Goal: Task Accomplishment & Management: Use online tool/utility

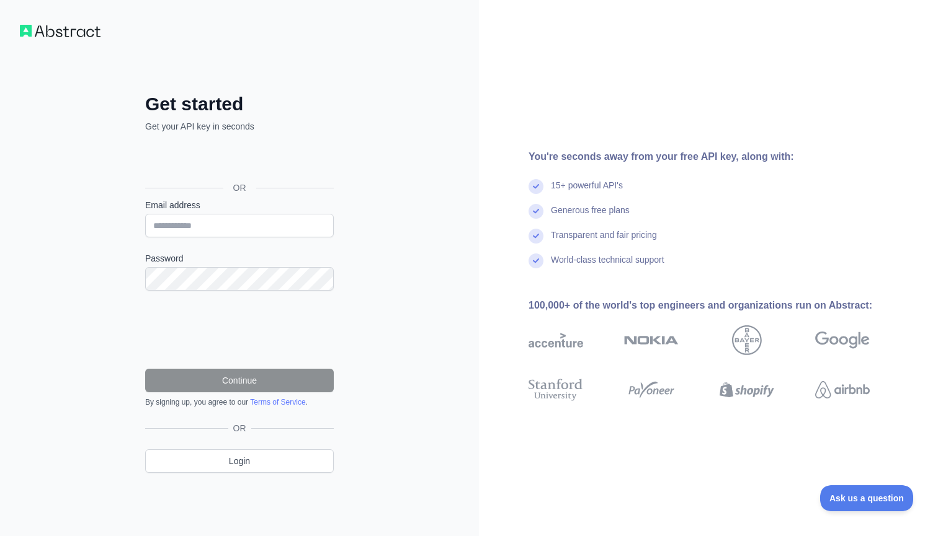
click at [249, 158] on div "Conectează-te cu Google. Se deschide într-o filă nouă" at bounding box center [238, 159] width 186 height 27
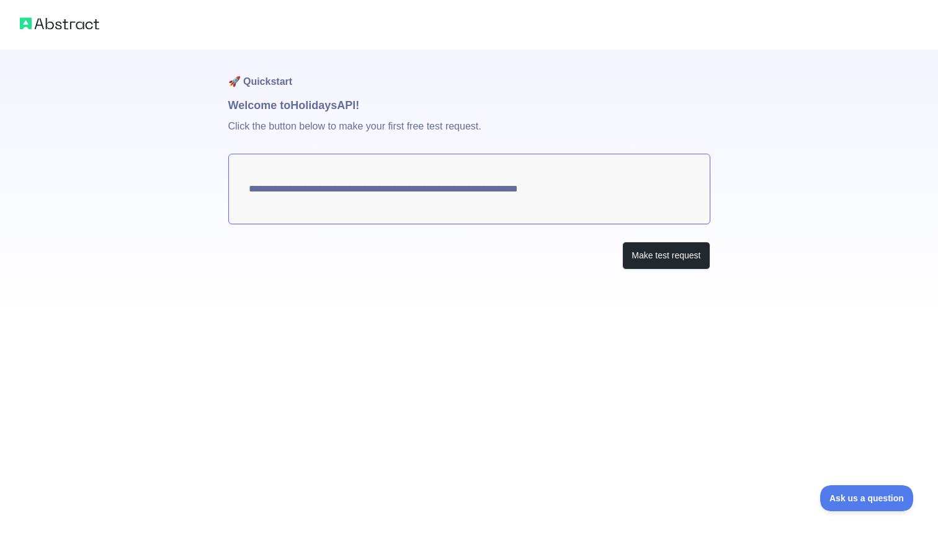
click at [527, 189] on textarea "**********" at bounding box center [469, 189] width 482 height 71
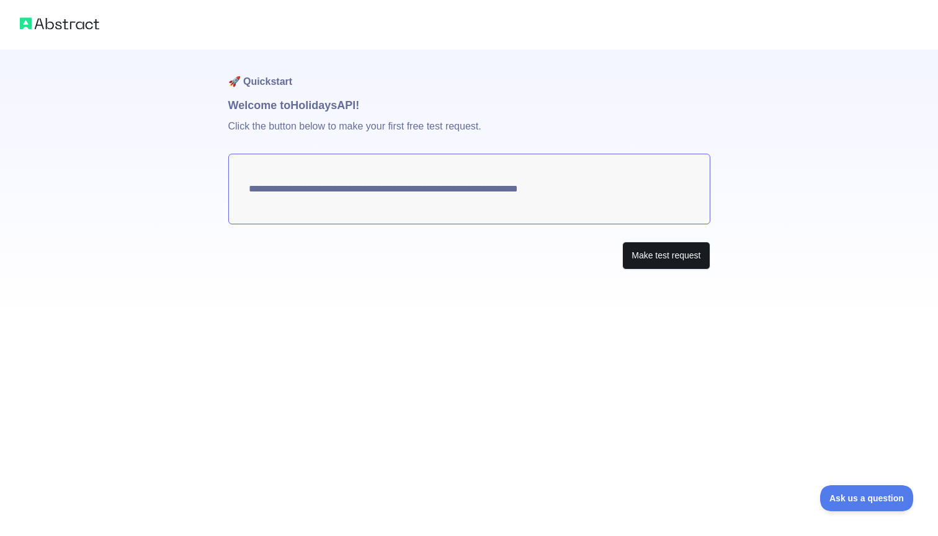
click at [680, 259] on button "Make test request" at bounding box center [665, 256] width 87 height 28
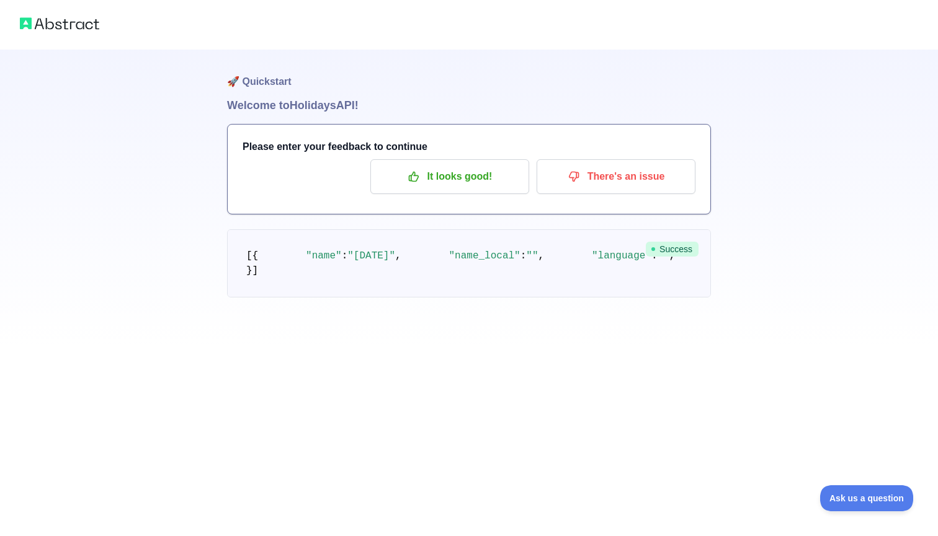
scroll to position [29, 0]
click at [441, 159] on button "It looks good!" at bounding box center [449, 176] width 159 height 35
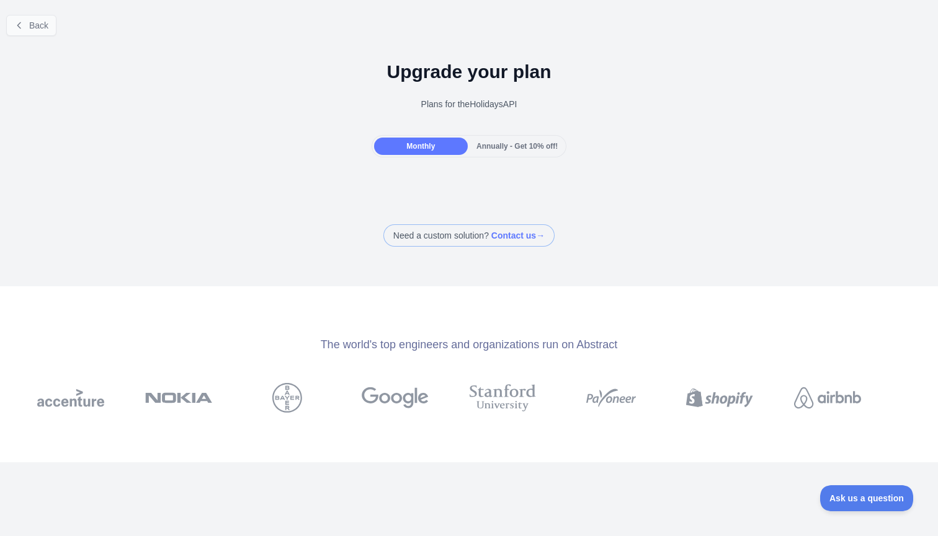
click at [56, 25] on button "Back" at bounding box center [31, 25] width 50 height 21
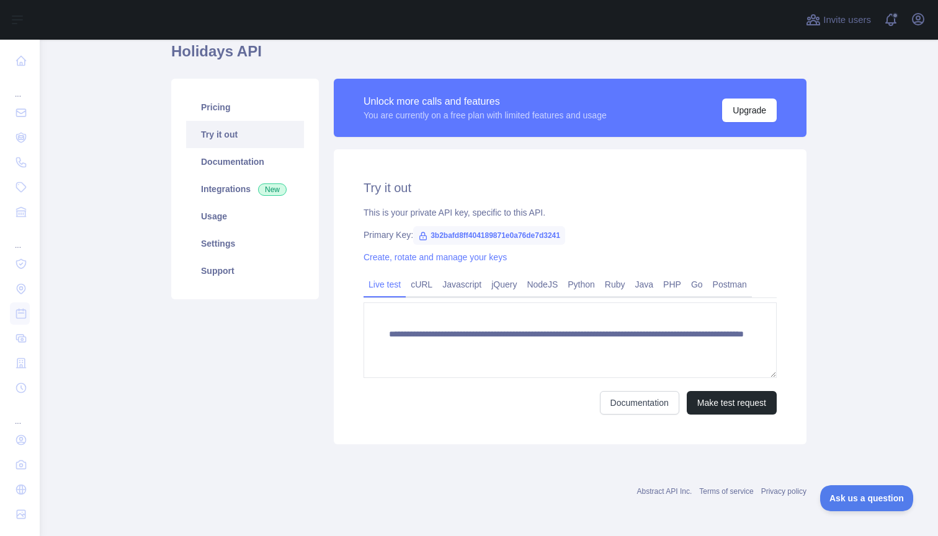
scroll to position [53, 0]
click at [514, 239] on span "3b2bafd8ff404189871e0a76de7d3241" at bounding box center [489, 235] width 152 height 19
copy div "Primary Key: 3b2bafd8ff404189871e0a76de7d3241"
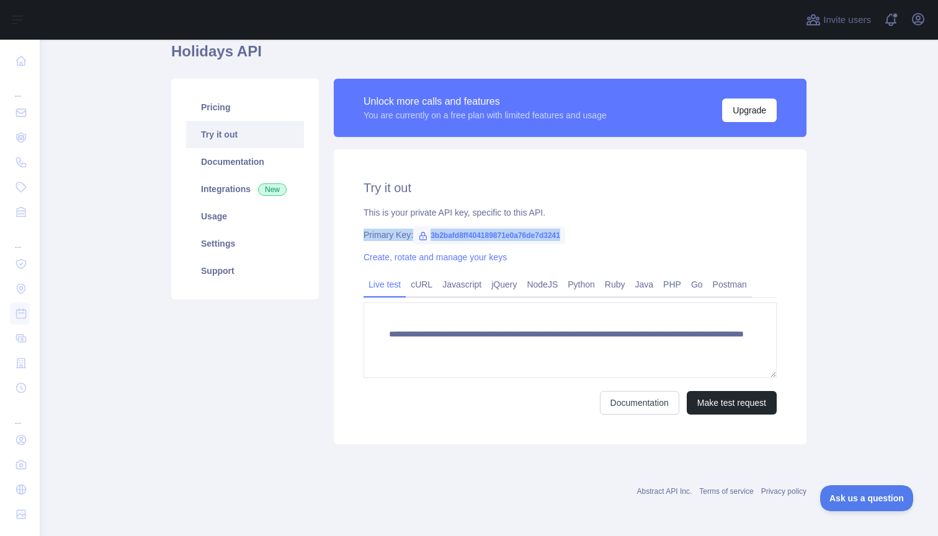
click at [514, 239] on span "3b2bafd8ff404189871e0a76de7d3241" at bounding box center [489, 235] width 152 height 19
click at [511, 239] on span "3b2bafd8ff404189871e0a76de7d3241" at bounding box center [489, 235] width 152 height 19
drag, startPoint x: 430, startPoint y: 232, endPoint x: 577, endPoint y: 234, distance: 147.0
click at [565, 234] on span "3b2bafd8ff404189871e0a76de7d3241" at bounding box center [489, 235] width 152 height 19
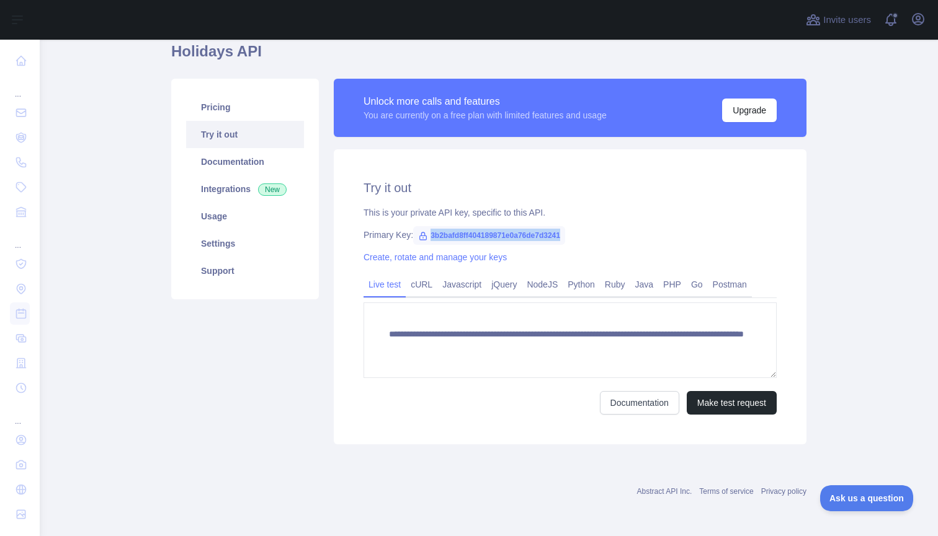
copy span "3b2bafd8ff404189871e0a76de7d3241"
